Goal: Find contact information: Find contact information

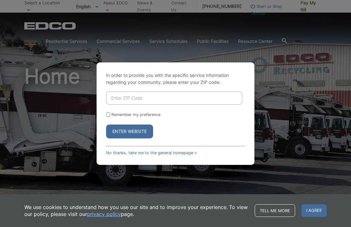
click at [150, 105] on input "Enter ZIP Code" at bounding box center [174, 97] width 136 height 13
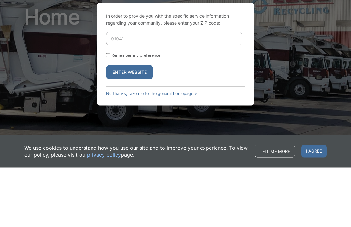
type input "91941"
click at [109, 113] on input "Remember my preference" at bounding box center [108, 115] width 4 height 4
checkbox input "true"
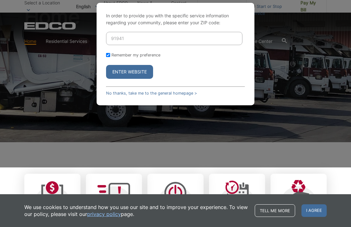
click at [136, 79] on button "Enter Website" at bounding box center [129, 72] width 47 height 14
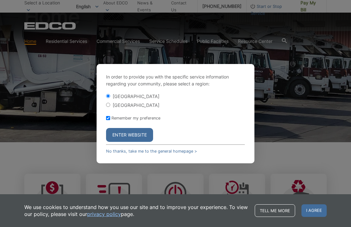
click at [110, 107] on input "[GEOGRAPHIC_DATA]" at bounding box center [108, 105] width 4 height 4
radio input "true"
click at [133, 142] on button "Enter Website" at bounding box center [129, 135] width 47 height 14
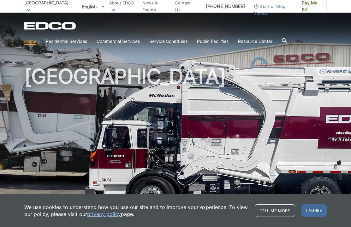
click at [216, 64] on div "[GEOGRAPHIC_DATA]" at bounding box center [175, 107] width 302 height 189
click at [316, 28] on div "EDCO Logo" at bounding box center [175, 26] width 302 height 8
click at [34, 41] on link "Home" at bounding box center [30, 41] width 12 height 7
click at [0, 0] on link "Trash" at bounding box center [0, 0] width 0 height 0
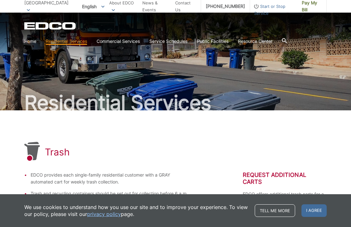
click at [179, 9] on link "Contact Us" at bounding box center [185, 6] width 21 height 14
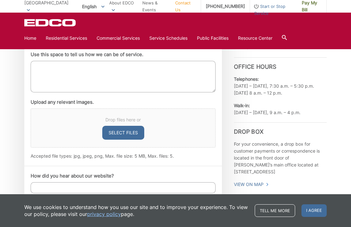
scroll to position [364, 0]
